Goal: Information Seeking & Learning: Learn about a topic

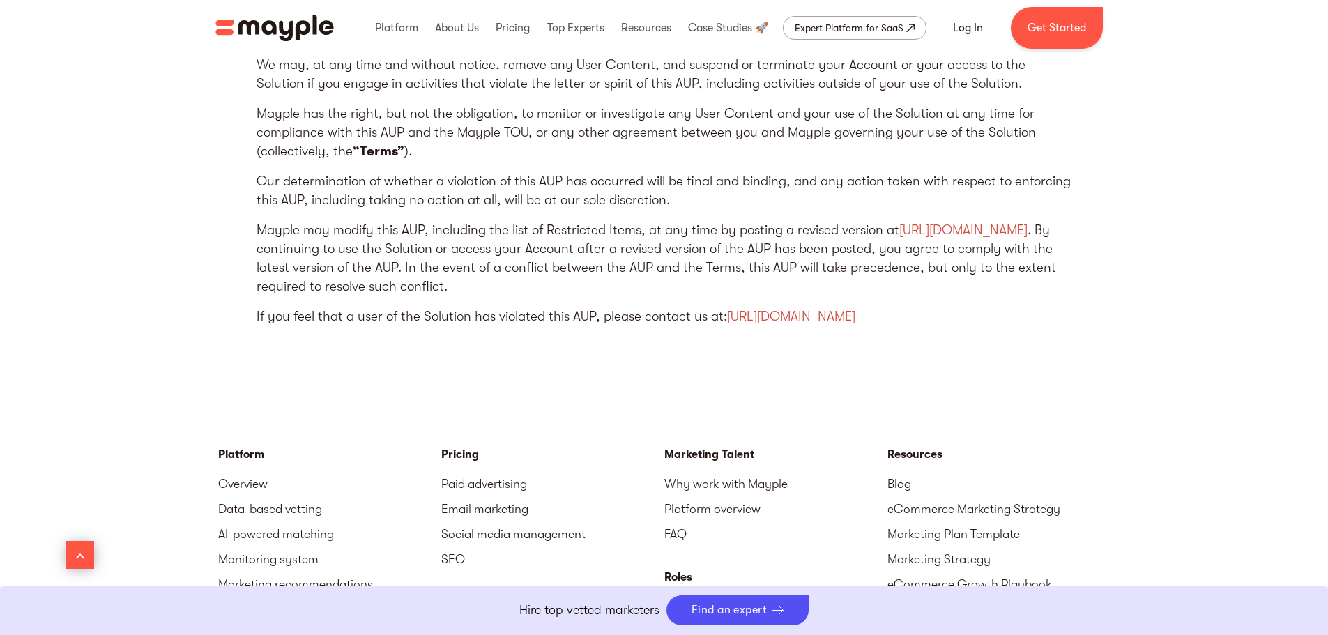
scroll to position [1463, 0]
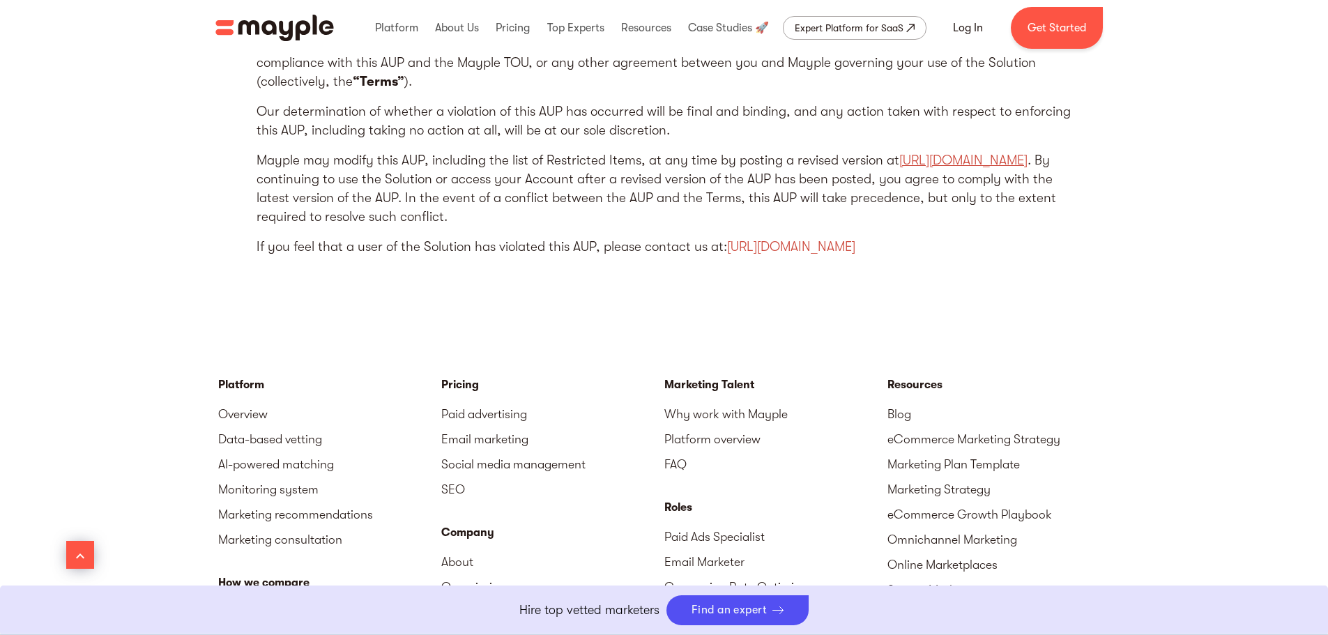
click at [899, 168] on link "https://www.mayple.com/acceptable-use-policy" at bounding box center [963, 160] width 128 height 15
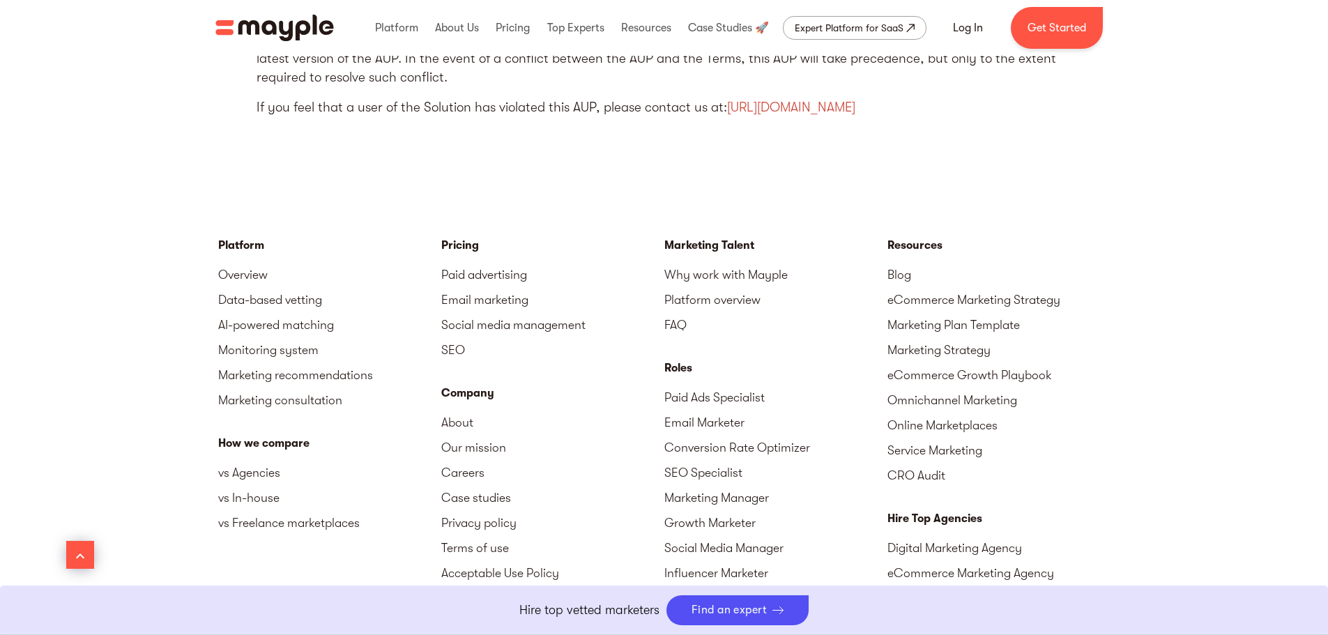
click at [484, 43] on div "Platform Mayple platform Platform Overview Platform Overview How Mayple works D…" at bounding box center [737, 28] width 751 height 45
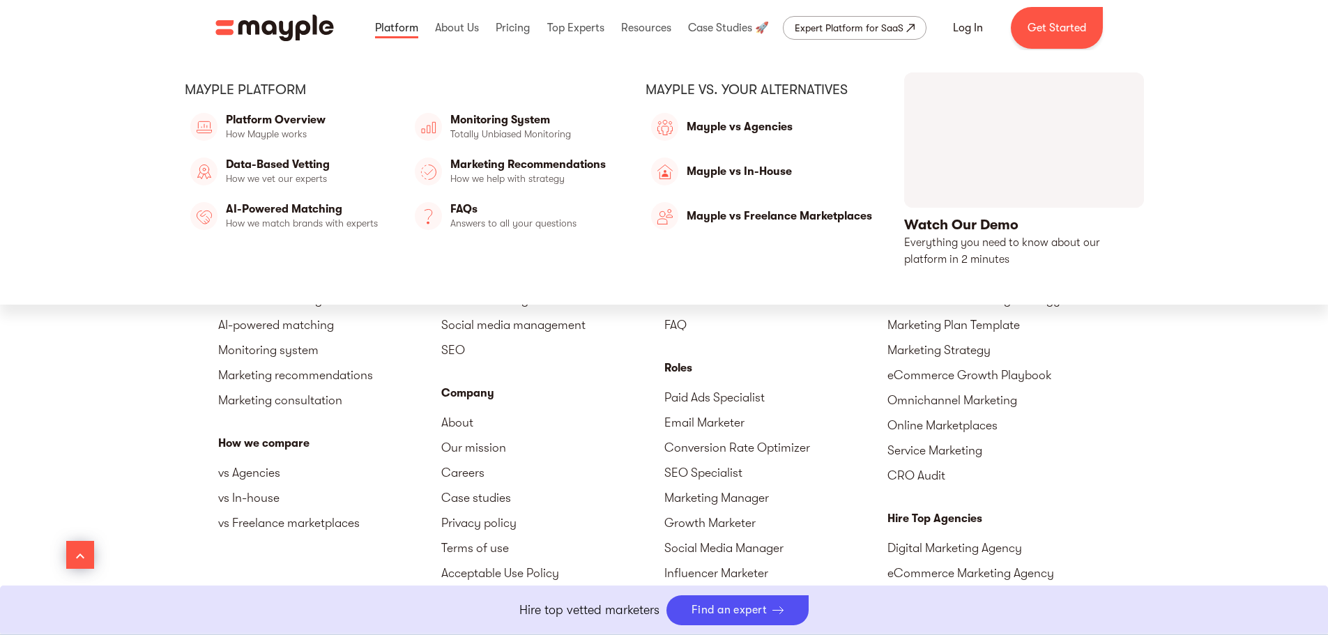
click at [399, 40] on link at bounding box center [396, 28] width 50 height 45
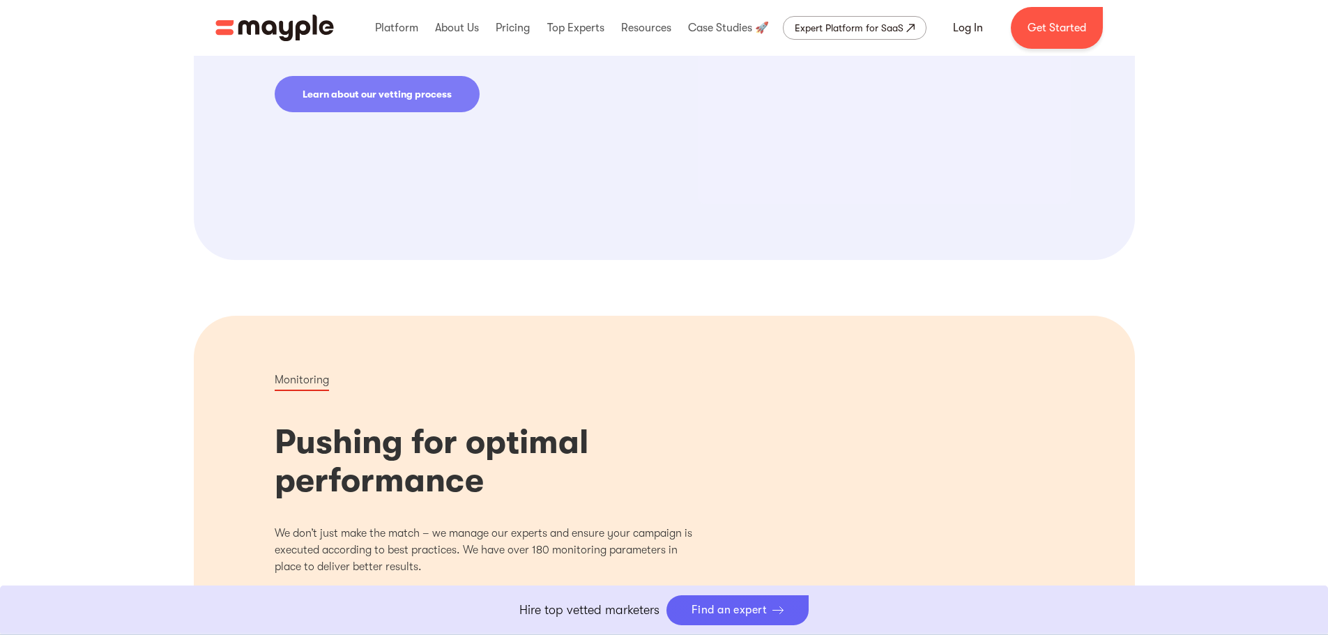
scroll to position [1185, 0]
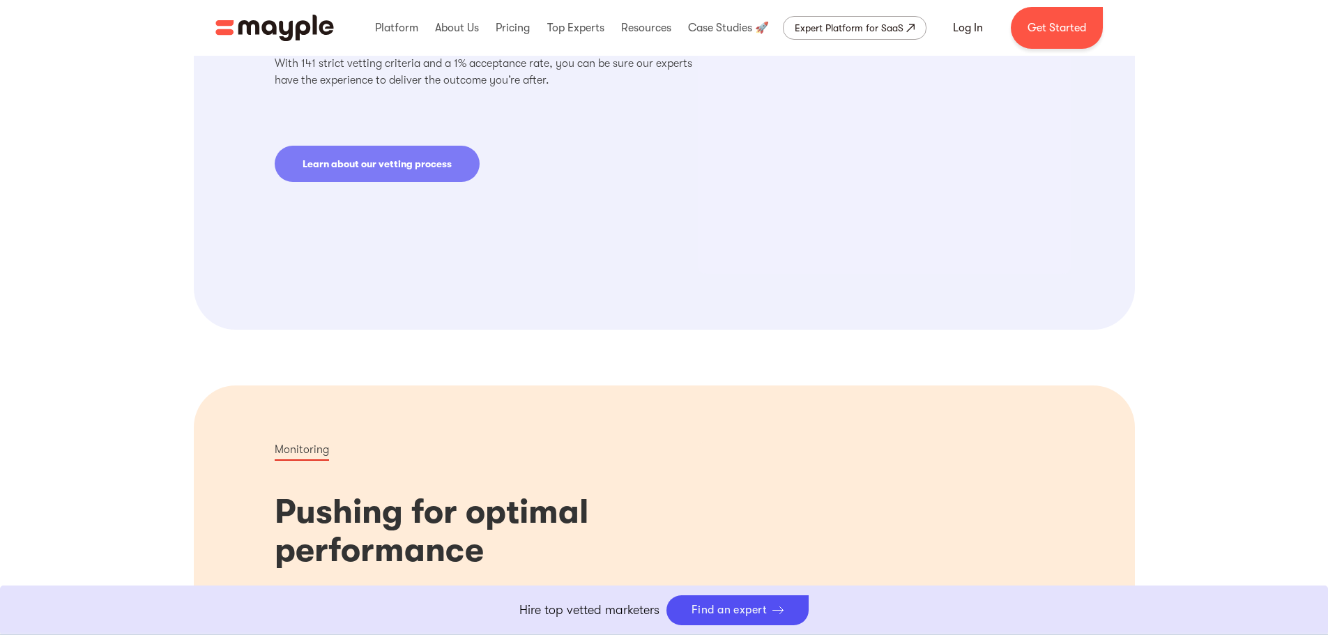
click at [643, 71] on p "With 141 strict vetting criteria and a 1% acceptance rate, you can be sure our …" at bounding box center [487, 71] width 424 height 33
click at [530, 71] on p "With 141 strict vetting criteria and a 1% acceptance rate, you can be sure our …" at bounding box center [487, 71] width 424 height 33
